Goal: Transaction & Acquisition: Purchase product/service

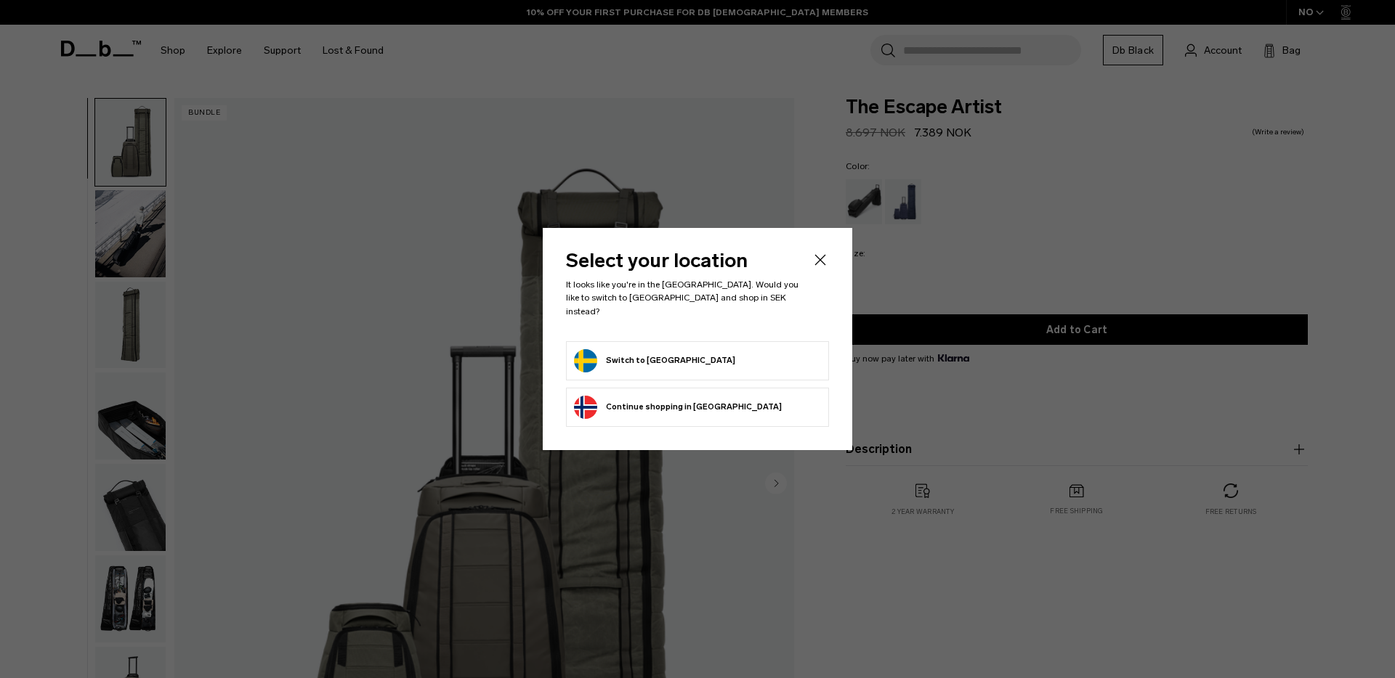
click at [819, 275] on header "Select your location It looks like you're in the Sweden. Would you like to swit…" at bounding box center [697, 295] width 263 height 89
click at [819, 269] on icon "Close" at bounding box center [819, 259] width 17 height 17
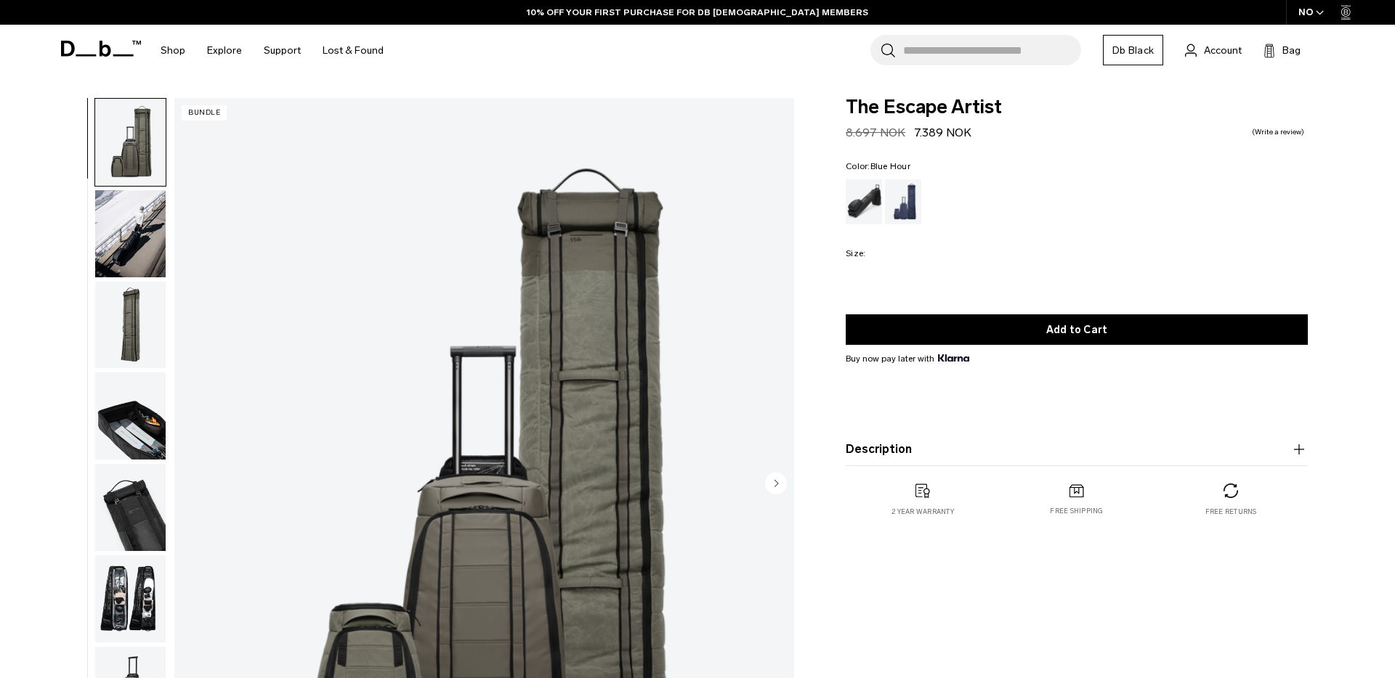
click at [906, 208] on div "Blue Hour" at bounding box center [903, 201] width 37 height 45
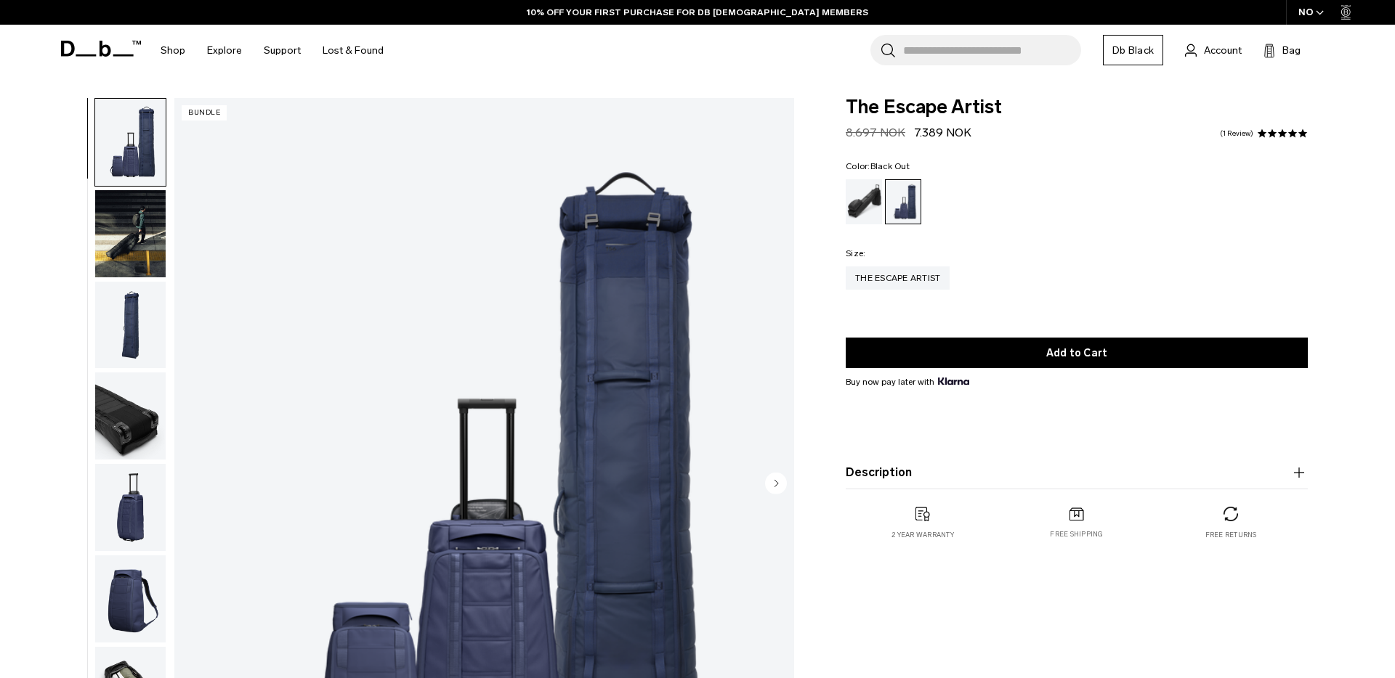
click at [866, 214] on div "Black Out" at bounding box center [863, 201] width 37 height 45
